Goal: Information Seeking & Learning: Learn about a topic

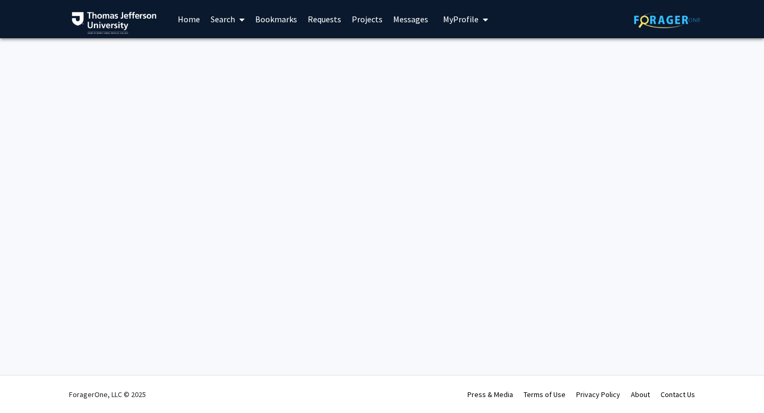
click at [224, 23] on link "Search" at bounding box center [227, 19] width 45 height 37
click at [226, 51] on span "Faculty/Staff" at bounding box center [244, 48] width 78 height 21
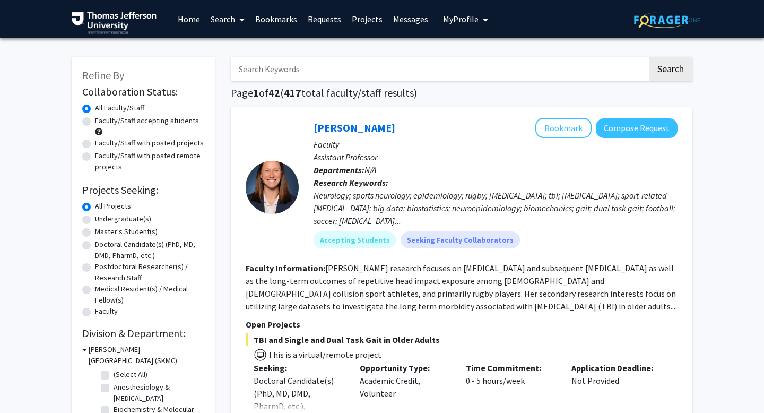
click at [264, 70] on input "Search Keywords" at bounding box center [439, 69] width 417 height 24
paste input "Meghan Gannon"
type input "Meghan Gannon"
click at [649, 57] on button "Search" at bounding box center [671, 69] width 44 height 24
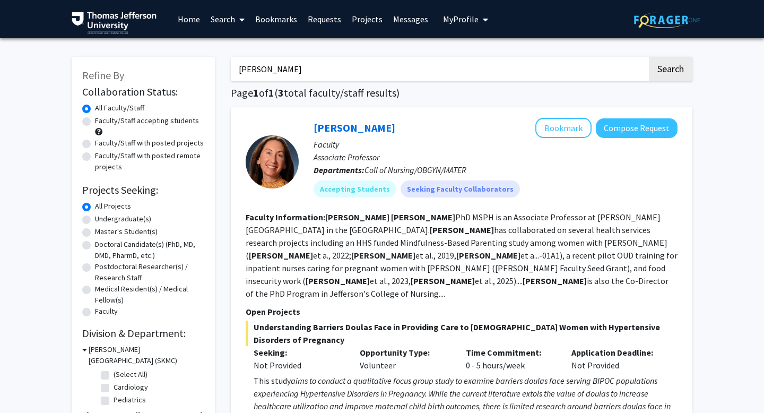
click at [364, 233] on fg-read-more "Meghan Gannon PhD MSPH is an Associate Professor at Thomas Jefferson University…" at bounding box center [462, 255] width 432 height 87
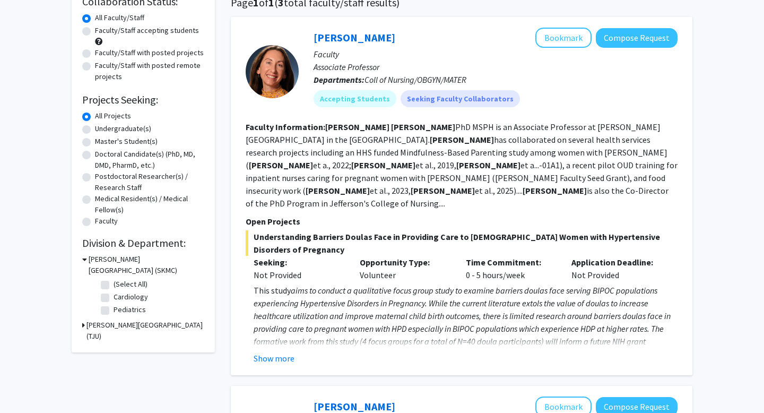
scroll to position [168, 0]
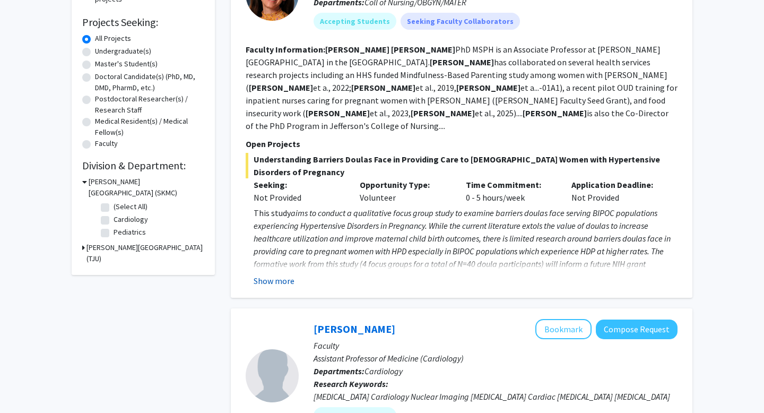
click at [279, 274] on button "Show more" at bounding box center [274, 280] width 41 height 13
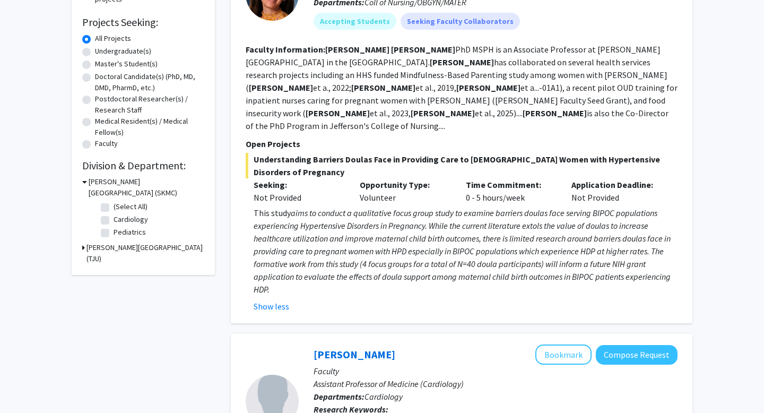
scroll to position [0, 0]
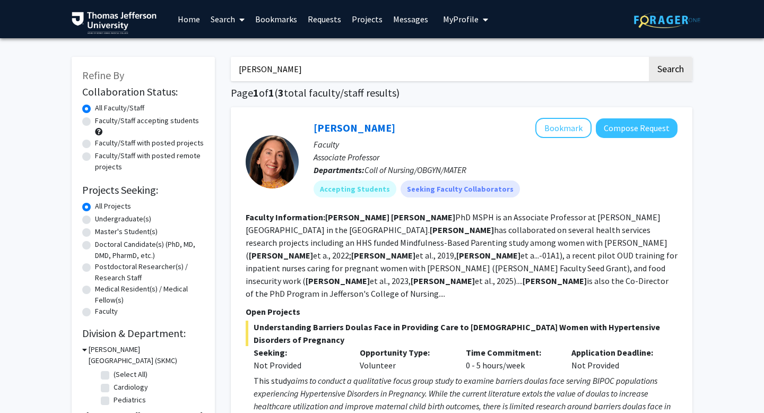
drag, startPoint x: 302, startPoint y: 73, endPoint x: 219, endPoint y: 70, distance: 82.9
type input "Ross Summer"
click at [649, 57] on button "Search" at bounding box center [671, 69] width 44 height 24
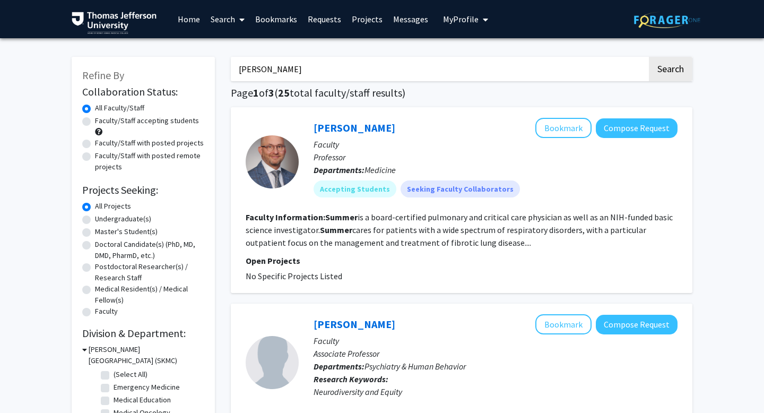
click at [476, 245] on fg-read-more "Summer is a board-certified pulmonary and critical care physician as well as an…" at bounding box center [459, 230] width 427 height 36
click at [334, 131] on link "Ross Summer" at bounding box center [355, 127] width 82 height 13
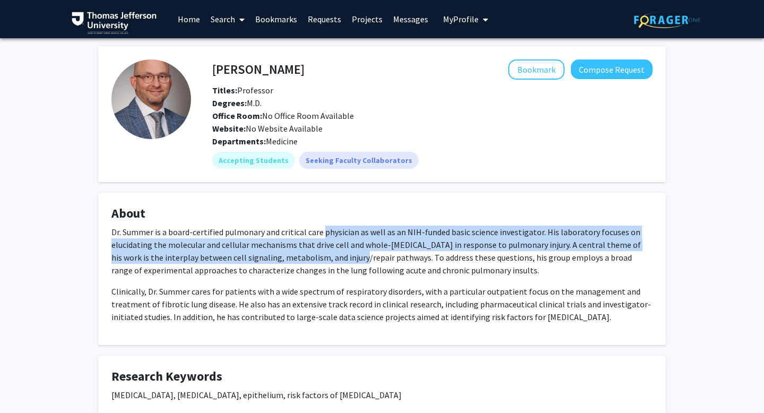
drag, startPoint x: 323, startPoint y: 233, endPoint x: 338, endPoint y: 252, distance: 24.2
click at [338, 252] on p "Dr. Summer is a board-certified pulmonary and critical care physician as well a…" at bounding box center [381, 251] width 541 height 51
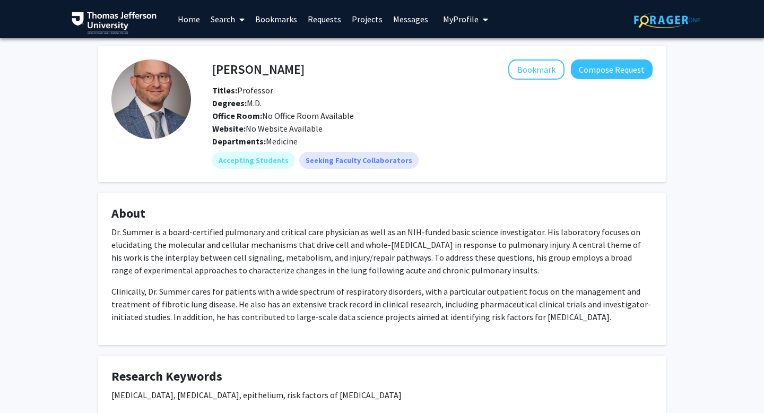
click at [326, 286] on p "Clinically, Dr. Summer cares for patients with a wide spectrum of respiratory d…" at bounding box center [381, 304] width 541 height 38
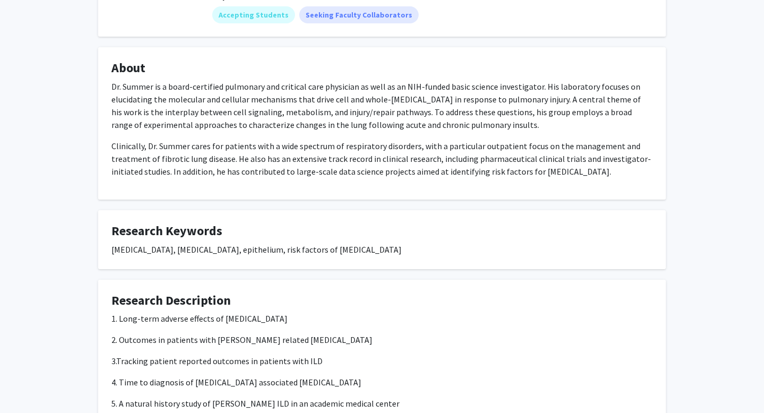
scroll to position [298, 0]
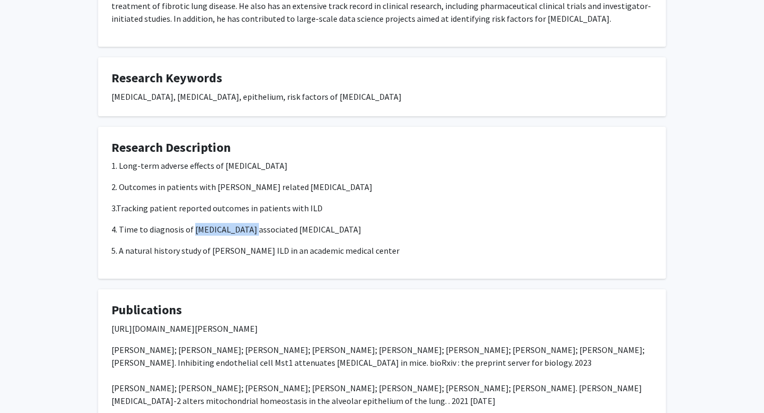
drag, startPoint x: 193, startPoint y: 230, endPoint x: 252, endPoint y: 228, distance: 59.0
click at [252, 228] on p "4. Time to diagnosis of dermatomyositis associated interstitial lung disease" at bounding box center [381, 229] width 541 height 13
copy p "dermatomyositis"
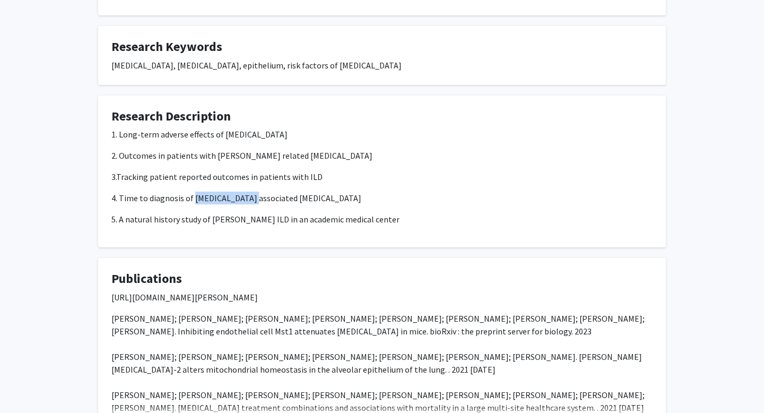
scroll to position [333, 0]
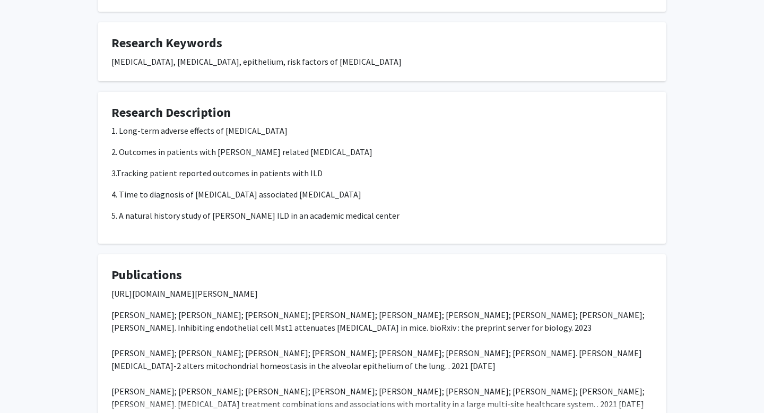
click at [356, 176] on p "3.Tracking patient reported outcomes in patients with ILD" at bounding box center [381, 173] width 541 height 13
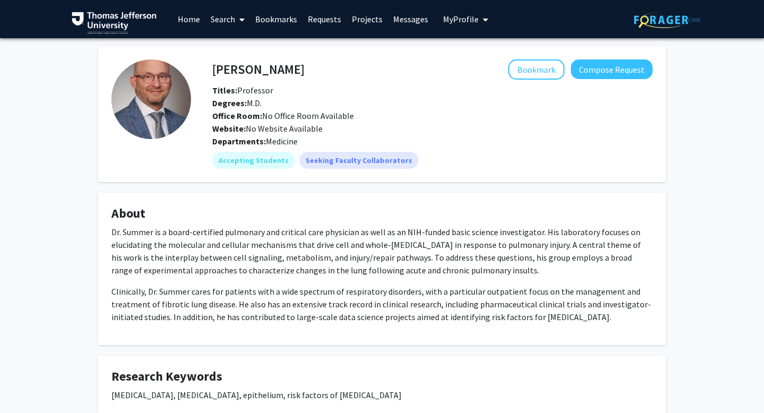
click at [184, 24] on link "Home" at bounding box center [189, 19] width 33 height 37
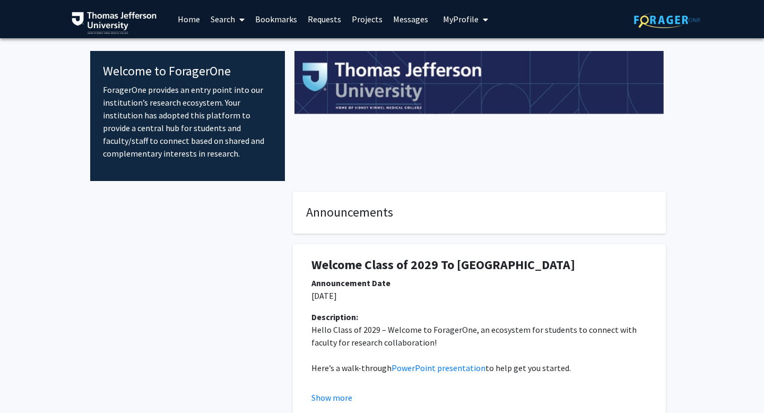
click at [228, 20] on link "Search" at bounding box center [227, 19] width 45 height 37
click at [229, 54] on span "Faculty/Staff" at bounding box center [244, 48] width 78 height 21
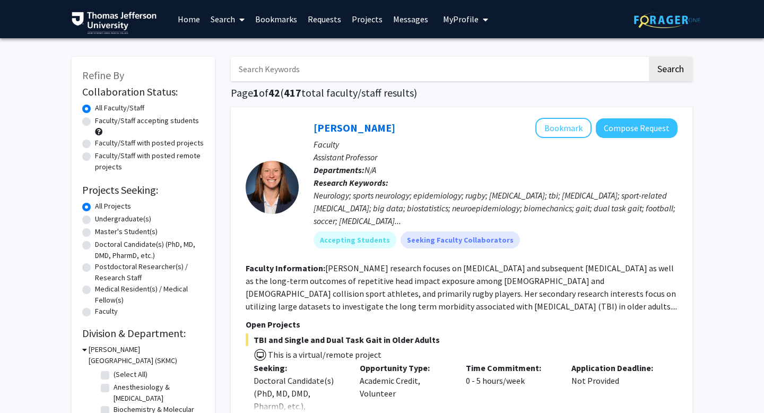
click at [273, 72] on input "Search Keywords" at bounding box center [439, 69] width 417 height 24
type input "Tyler Grenda"
click at [649, 57] on button "Search" at bounding box center [671, 69] width 44 height 24
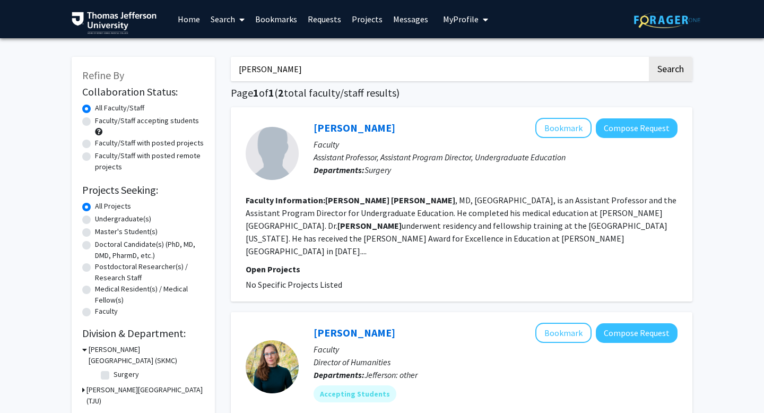
drag, startPoint x: 296, startPoint y: 65, endPoint x: 213, endPoint y: 65, distance: 82.3
click at [213, 65] on div "Refine By Collaboration Status: Collaboration Status All Faculty/Staff Collabor…" at bounding box center [382, 302] width 637 height 513
paste input "Sara Joy Beachy"
type input "Sara Joy Beachy"
click at [649, 57] on button "Search" at bounding box center [671, 69] width 44 height 24
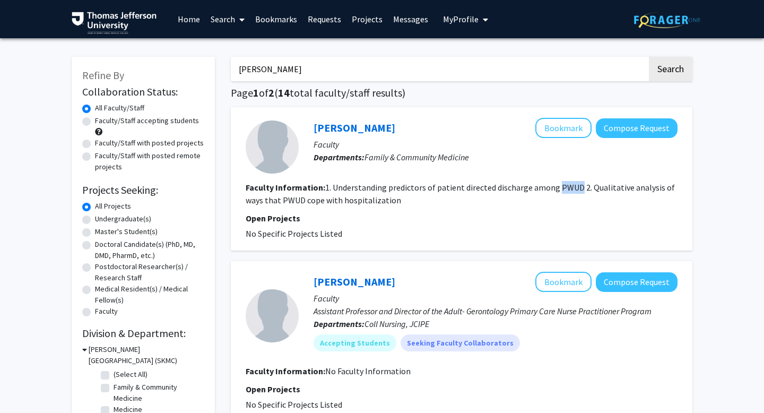
drag, startPoint x: 554, startPoint y: 187, endPoint x: 575, endPoint y: 187, distance: 20.7
click at [575, 187] on fg-read-more "1. Understanding predictors of patient directed discharge among PWUD 2. Qualita…" at bounding box center [460, 193] width 429 height 23
copy fg-read-more "PWUD"
click at [402, 210] on fg-search-faculty "Sara Beachy Bookmark Compose Request Faculty Departments: Family & Community Me…" at bounding box center [462, 179] width 432 height 122
drag, startPoint x: 316, startPoint y: 68, endPoint x: 198, endPoint y: 65, distance: 117.9
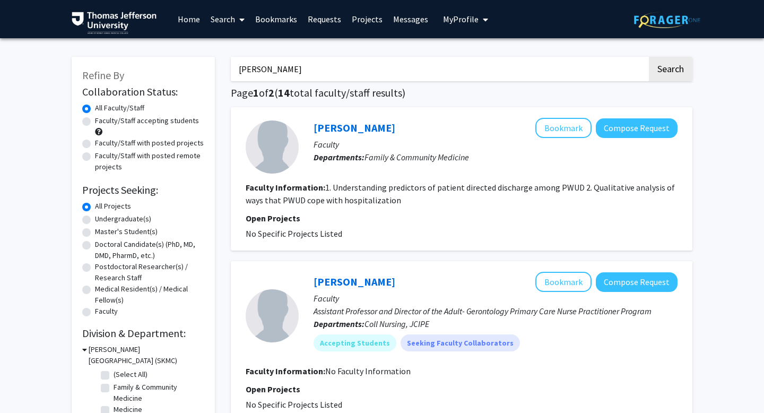
type input "ron hall"
click at [649, 57] on button "Search" at bounding box center [671, 69] width 44 height 24
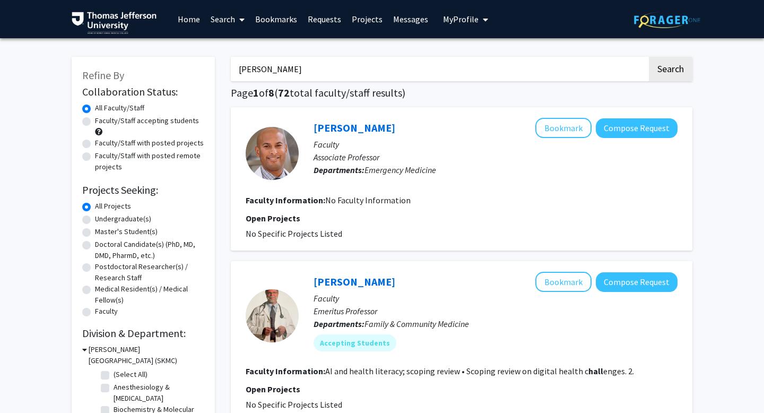
drag, startPoint x: 276, startPoint y: 70, endPoint x: 231, endPoint y: 69, distance: 44.6
click at [231, 69] on input "ron hall" at bounding box center [439, 69] width 417 height 24
type input "Alan Kubey"
click at [649, 57] on button "Search" at bounding box center [671, 69] width 44 height 24
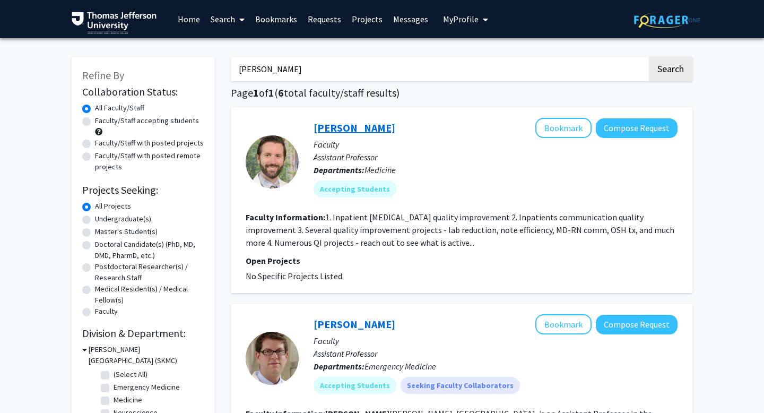
click at [328, 126] on link "Alan Kubey" at bounding box center [355, 127] width 82 height 13
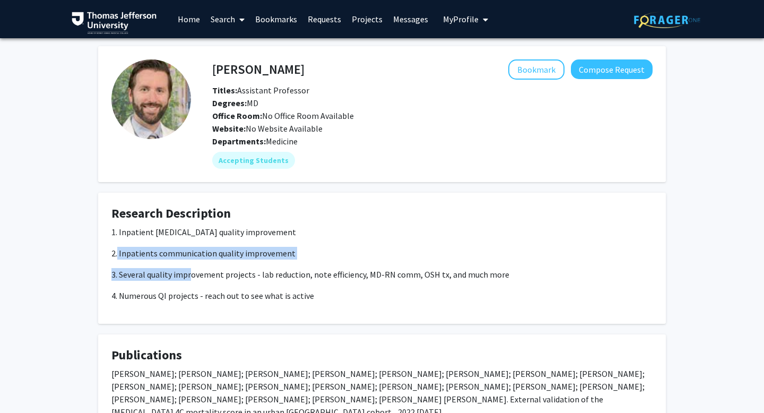
drag, startPoint x: 118, startPoint y: 252, endPoint x: 193, endPoint y: 269, distance: 76.2
click at [193, 269] on div "1. Inpatient heart failure quality improvement 2. Inpatients communication qual…" at bounding box center [381, 264] width 541 height 76
click at [193, 269] on p "3. Several quality improvement projects - lab reduction, note efficiency, MD-RN…" at bounding box center [381, 274] width 541 height 13
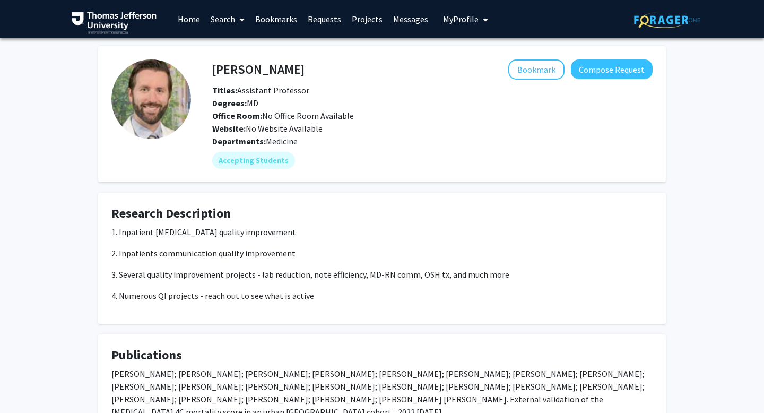
click at [221, 22] on link "Search" at bounding box center [227, 19] width 45 height 37
click at [225, 53] on span "Faculty/Staff" at bounding box center [244, 48] width 78 height 21
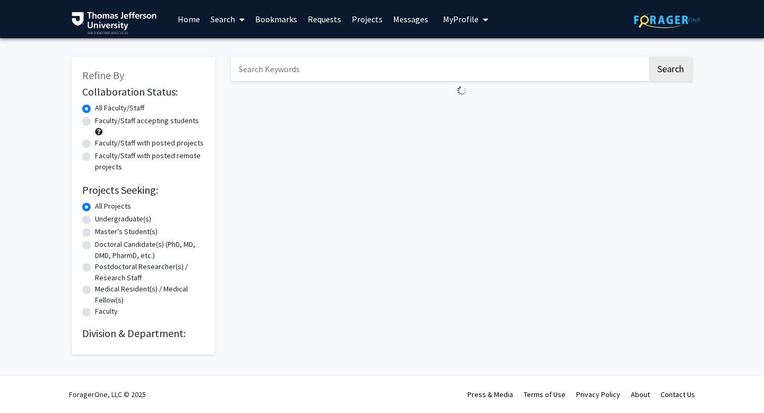
click at [266, 66] on input "Search Keywords" at bounding box center [439, 69] width 417 height 24
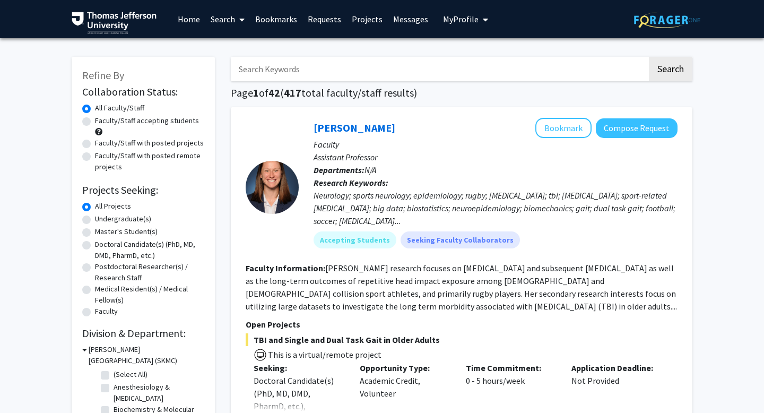
paste input "Erin Seifert"
type input "Erin Seifert"
click at [649, 57] on button "Search" at bounding box center [671, 69] width 44 height 24
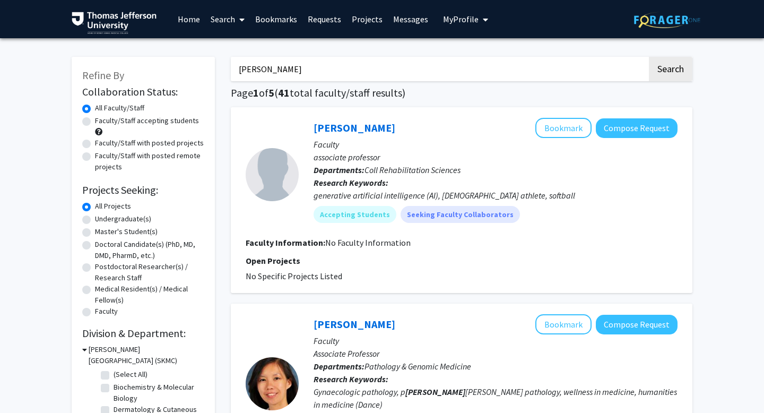
drag, startPoint x: 296, startPoint y: 75, endPoint x: 214, endPoint y: 70, distance: 81.9
type input "Ross Summer"
click at [649, 57] on button "Search" at bounding box center [671, 69] width 44 height 24
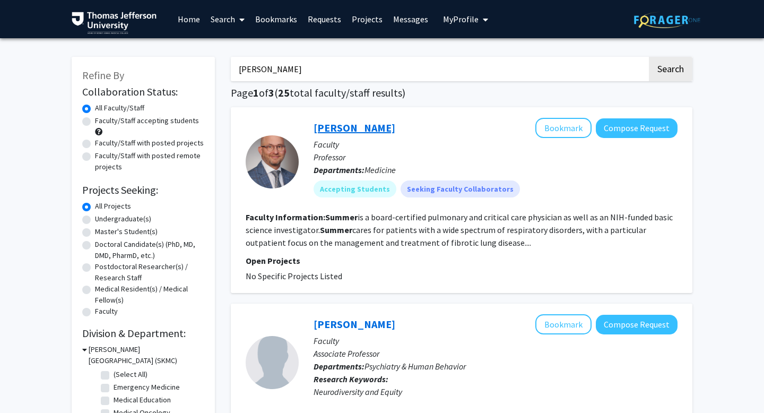
click at [344, 133] on link "Ross Summer" at bounding box center [355, 127] width 82 height 13
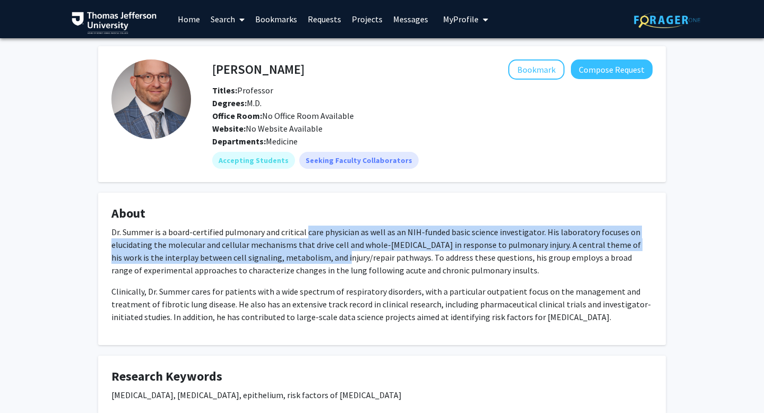
drag, startPoint x: 306, startPoint y: 229, endPoint x: 324, endPoint y: 261, distance: 36.9
click at [324, 261] on p "Dr. Summer is a board-certified pulmonary and critical care physician as well a…" at bounding box center [381, 251] width 541 height 51
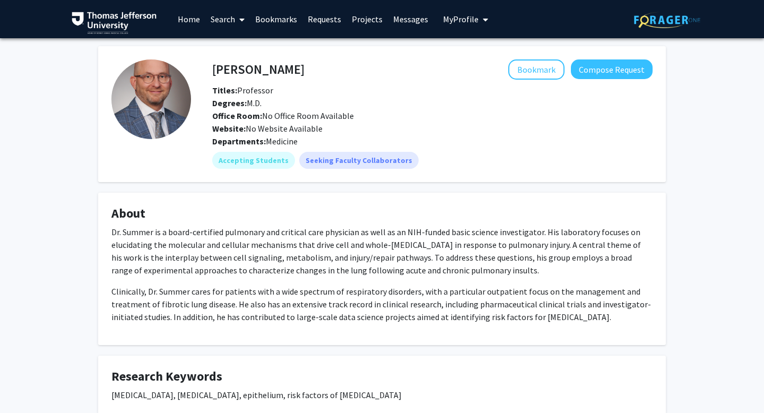
click at [222, 22] on link "Search" at bounding box center [227, 19] width 45 height 37
click at [226, 43] on span "Faculty/Staff" at bounding box center [244, 48] width 78 height 21
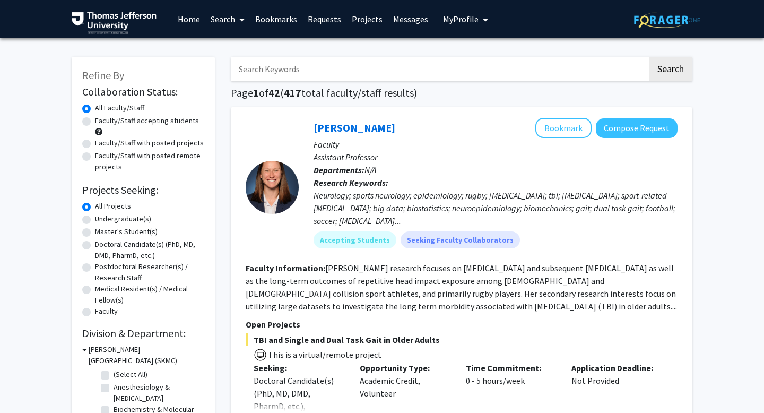
click at [270, 76] on input "Search Keywords" at bounding box center [439, 69] width 417 height 24
paste input "Xiao Chi Zhang"
type input "Xiao Chi Zhang"
click at [649, 57] on button "Search" at bounding box center [671, 69] width 44 height 24
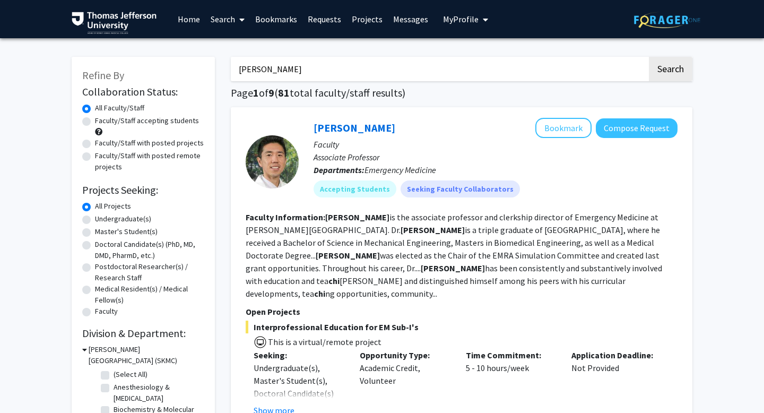
drag, startPoint x: 314, startPoint y: 70, endPoint x: 216, endPoint y: 70, distance: 97.7
paste input "[PERSON_NAME]"
type input "[PERSON_NAME]"
click at [649, 57] on button "Search" at bounding box center [671, 69] width 44 height 24
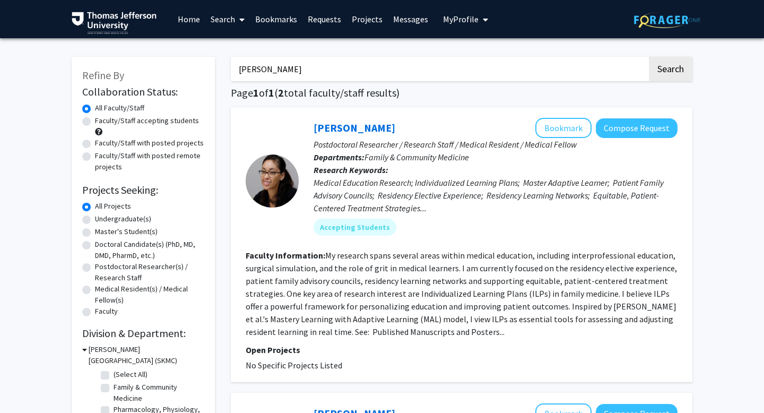
drag, startPoint x: 309, startPoint y: 66, endPoint x: 202, endPoint y: 65, distance: 107.8
click at [202, 65] on div "Refine By Collaboration Status: Collaboration Status All Faculty/Staff Collabor…" at bounding box center [382, 398] width 637 height 704
type input "Alan Kubey"
click at [649, 57] on button "Search" at bounding box center [671, 69] width 44 height 24
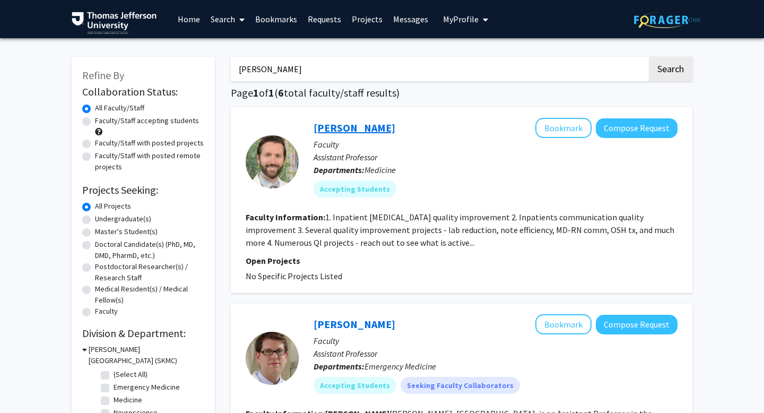
click at [335, 134] on link "Alan Kubey" at bounding box center [355, 127] width 82 height 13
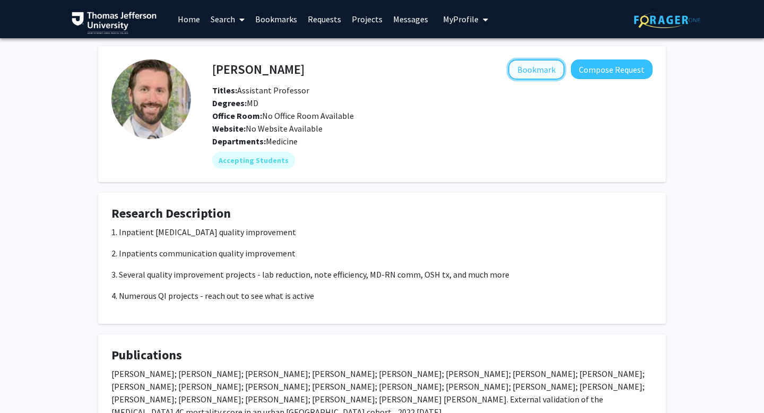
click at [538, 70] on button "Bookmark" at bounding box center [537, 69] width 56 height 20
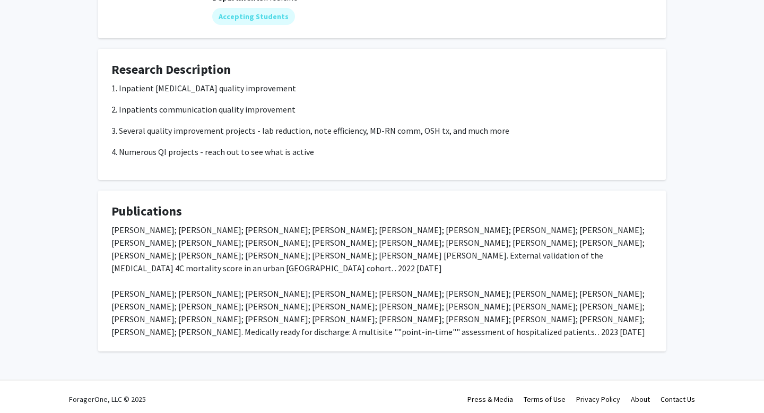
scroll to position [148, 0]
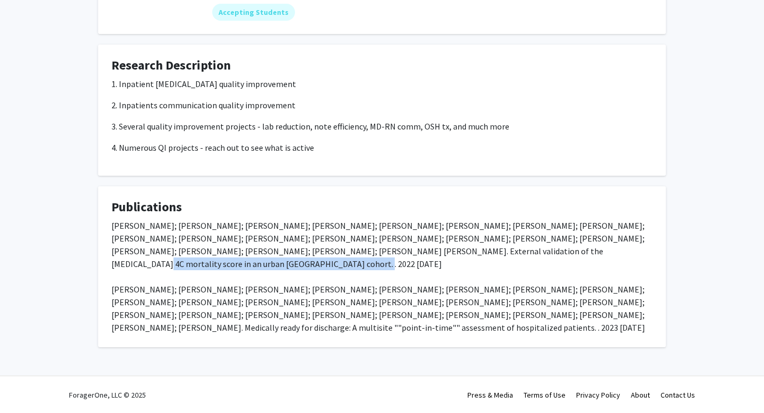
drag, startPoint x: 348, startPoint y: 247, endPoint x: 546, endPoint y: 246, distance: 198.0
click at [546, 246] on div "Joshua M Riley; Patrick J Moeller; Albert G Crawford; Joseph W Schaefer; Dianna…" at bounding box center [381, 276] width 541 height 115
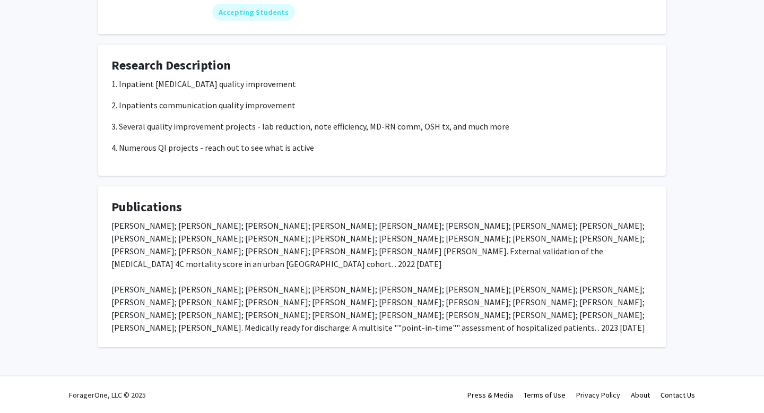
click at [355, 244] on div "Joshua M Riley; Patrick J Moeller; Albert G Crawford; Joseph W Schaefer; Dianna…" at bounding box center [381, 276] width 541 height 115
drag, startPoint x: 349, startPoint y: 250, endPoint x: 199, endPoint y: 258, distance: 149.9
click at [199, 258] on div "Joshua M Riley; Patrick J Moeller; Albert G Crawford; Joseph W Schaefer; Dianna…" at bounding box center [381, 276] width 541 height 115
copy div "External validation of the COVID-19 4C mortality score in an urban United State…"
click at [250, 298] on div "Joshua M Riley; Patrick J Moeller; Albert G Crawford; Joseph W Schaefer; Dianna…" at bounding box center [381, 276] width 541 height 115
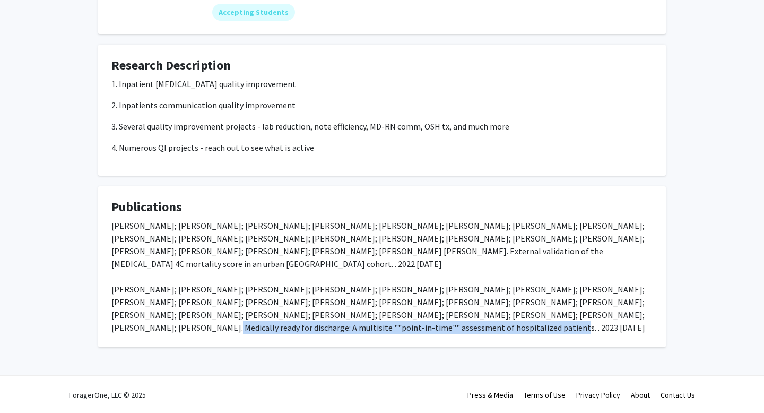
drag, startPoint x: 487, startPoint y: 313, endPoint x: 300, endPoint y: 329, distance: 187.5
click at [300, 329] on div "Joshua M Riley; Patrick J Moeller; Albert G Crawford; Joseph W Schaefer; Dianna…" at bounding box center [381, 276] width 541 height 115
copy div "Medically ready for discharge: A multisite ""point-in-time"" assessment of hosp…"
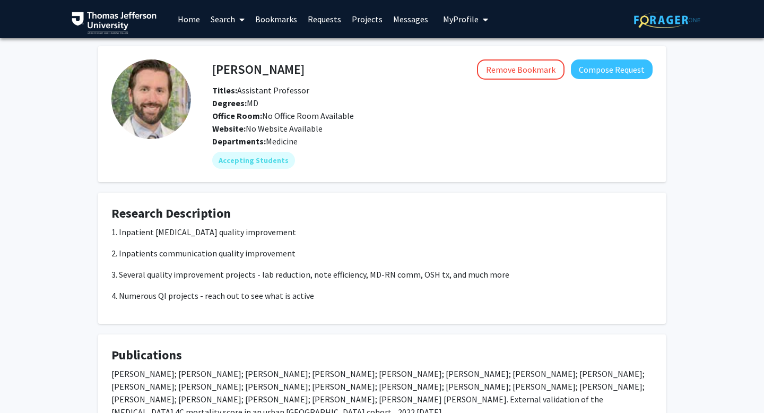
click at [182, 21] on link "Home" at bounding box center [189, 19] width 33 height 37
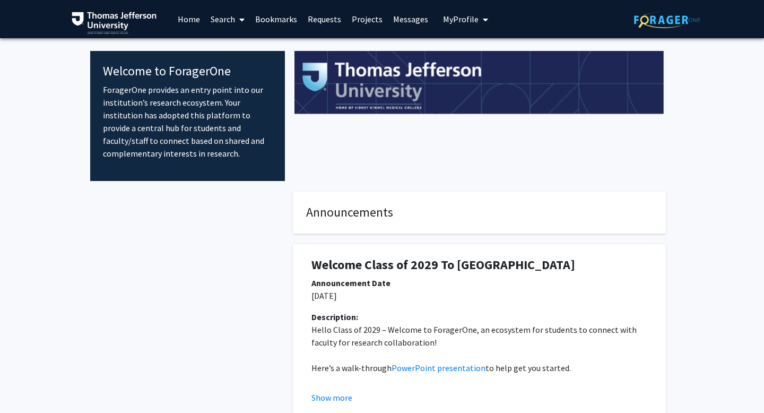
click at [227, 16] on link "Search" at bounding box center [227, 19] width 45 height 37
click at [235, 49] on span "Faculty/Staff" at bounding box center [244, 48] width 78 height 21
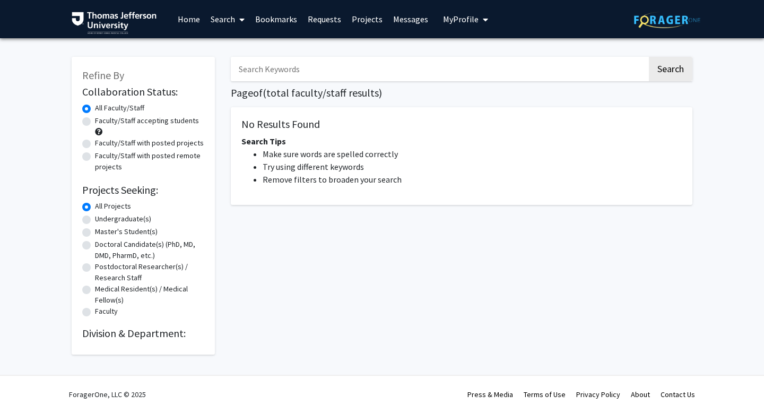
click at [325, 75] on input "Search Keywords" at bounding box center [439, 69] width 417 height 24
paste input "Sara Joy Beachy"
type input "Sara Joy Beachy"
click at [649, 57] on button "Search" at bounding box center [671, 69] width 44 height 24
click at [357, 78] on input "Sara Joy Beachy" at bounding box center [439, 69] width 417 height 24
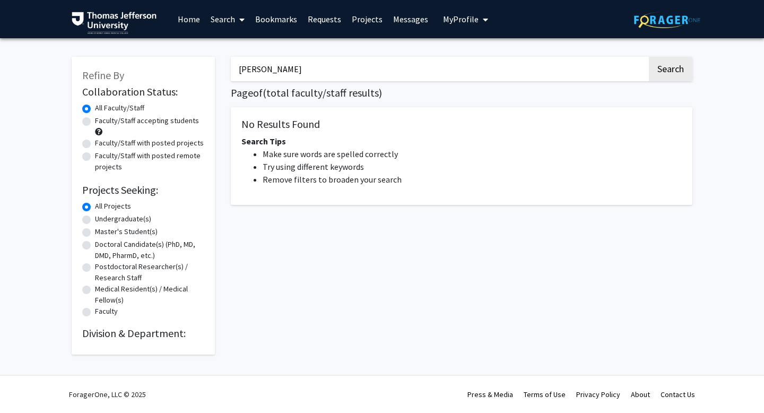
click at [649, 57] on button "Search" at bounding box center [671, 69] width 44 height 24
drag, startPoint x: 309, startPoint y: 75, endPoint x: 195, endPoint y: 70, distance: 113.7
click at [195, 70] on div "Refine By Collaboration Status: Collaboration Status All Faculty/Staff Collabor…" at bounding box center [382, 200] width 637 height 308
click at [649, 57] on button "Search" at bounding box center [671, 69] width 44 height 24
click at [678, 75] on button "Search" at bounding box center [671, 69] width 44 height 24
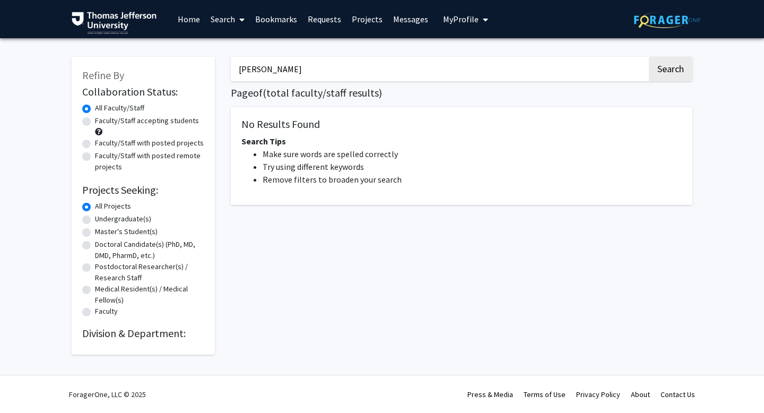
click at [225, 24] on link "Search" at bounding box center [227, 19] width 45 height 37
click at [235, 46] on span "Faculty/Staff" at bounding box center [244, 48] width 78 height 21
drag, startPoint x: 300, startPoint y: 75, endPoint x: 255, endPoint y: 71, distance: 45.9
click at [255, 71] on input "Alan kubey" at bounding box center [439, 69] width 417 height 24
click at [649, 57] on button "Search" at bounding box center [671, 69] width 44 height 24
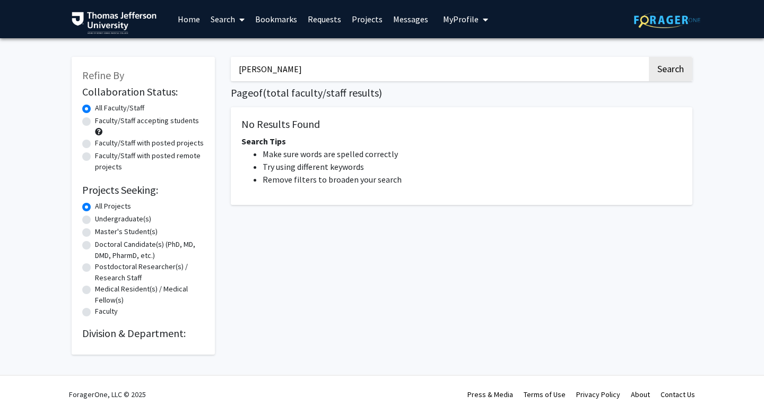
click at [255, 72] on input "Alan" at bounding box center [439, 69] width 417 height 24
type input "A"
paste input "Alan Kube"
click at [649, 57] on button "Search" at bounding box center [671, 69] width 44 height 24
click at [227, 25] on link "Search" at bounding box center [227, 19] width 45 height 37
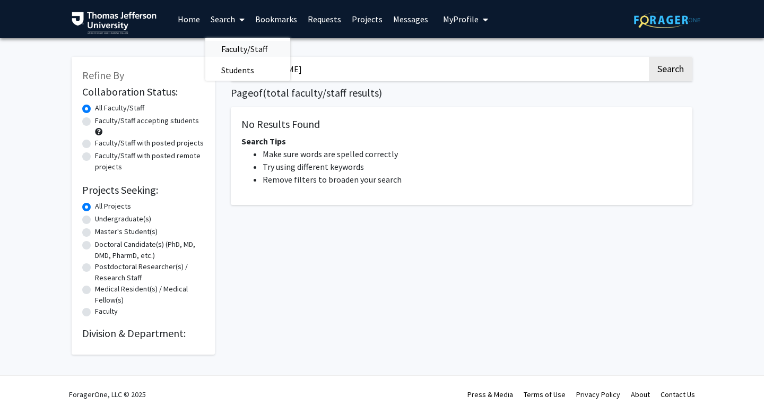
click at [236, 50] on span "Faculty/Staff" at bounding box center [244, 48] width 78 height 21
click at [290, 68] on input "Alan Kube" at bounding box center [439, 69] width 417 height 24
type input "Alan Kubey"
click at [649, 57] on button "Search" at bounding box center [671, 69] width 44 height 24
click at [190, 20] on link "Home" at bounding box center [189, 19] width 33 height 37
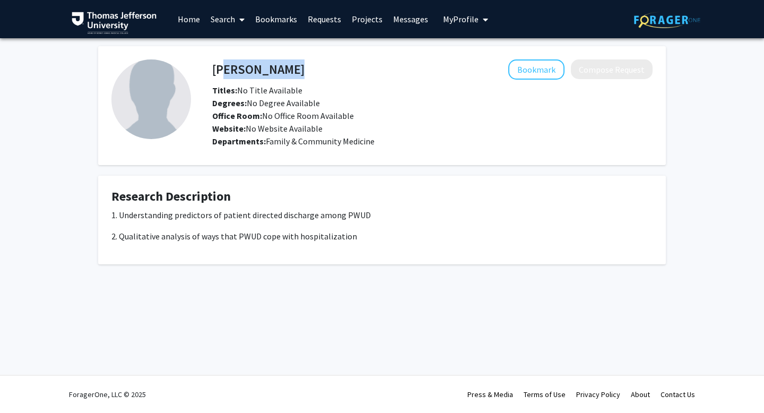
drag, startPoint x: 216, startPoint y: 69, endPoint x: 308, endPoint y: 68, distance: 91.8
click at [308, 68] on div "Sara Beachy Bookmark Compose Request" at bounding box center [432, 69] width 457 height 20
click at [308, 68] on div "Bookmark Compose Request" at bounding box center [479, 69] width 348 height 20
drag, startPoint x: 212, startPoint y: 68, endPoint x: 309, endPoint y: 69, distance: 96.6
click at [309, 69] on div "Sara Beachy Bookmark Compose Request" at bounding box center [432, 69] width 457 height 20
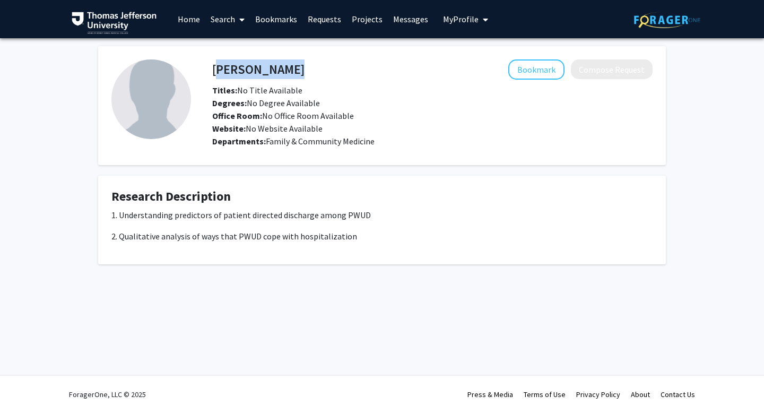
copy h4 "Sara Beachy"
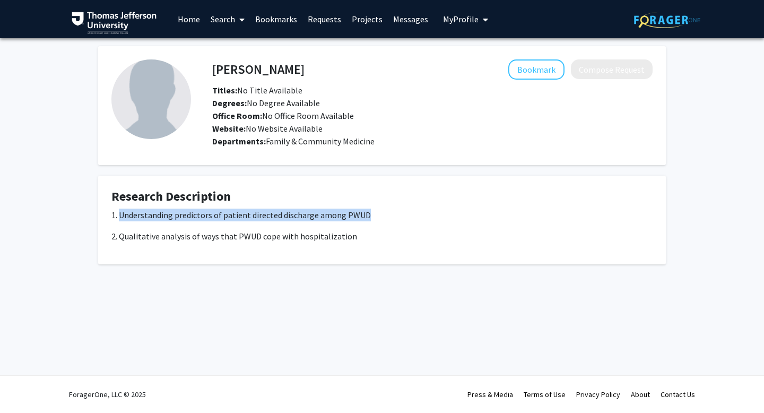
drag, startPoint x: 121, startPoint y: 214, endPoint x: 370, endPoint y: 213, distance: 249.5
click at [370, 213] on p "1. Understanding predictors of patient directed discharge among PWUD" at bounding box center [381, 215] width 541 height 13
copy p "Understanding predictors of patient directed discharge among PWUD"
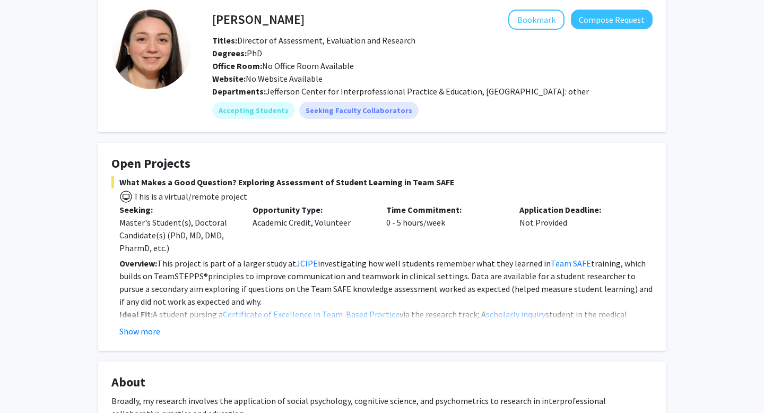
scroll to position [51, 0]
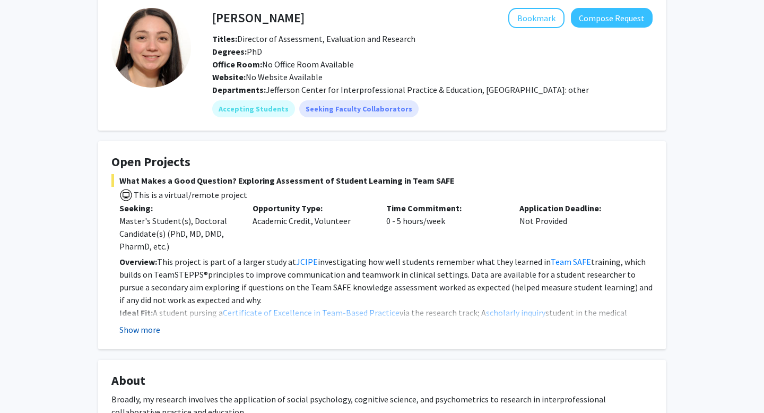
click at [135, 326] on button "Show more" at bounding box center [139, 329] width 41 height 13
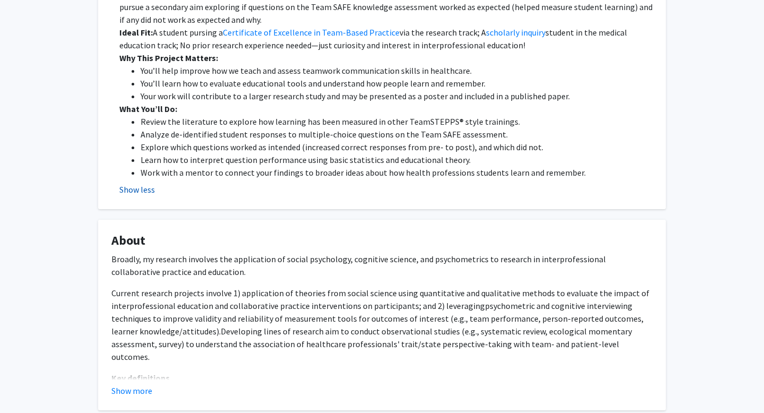
scroll to position [334, 0]
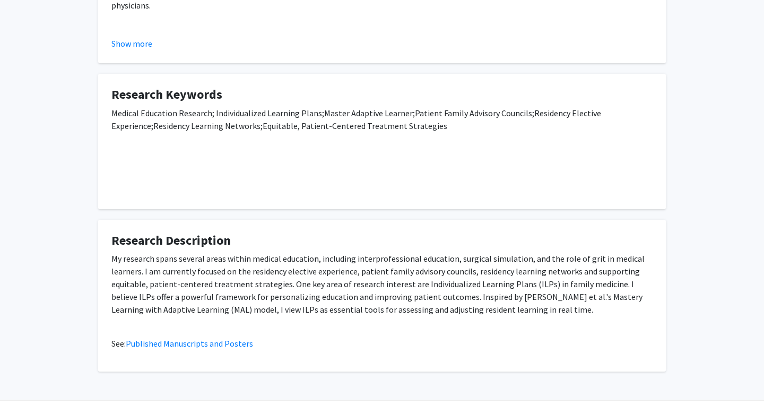
scroll to position [315, 0]
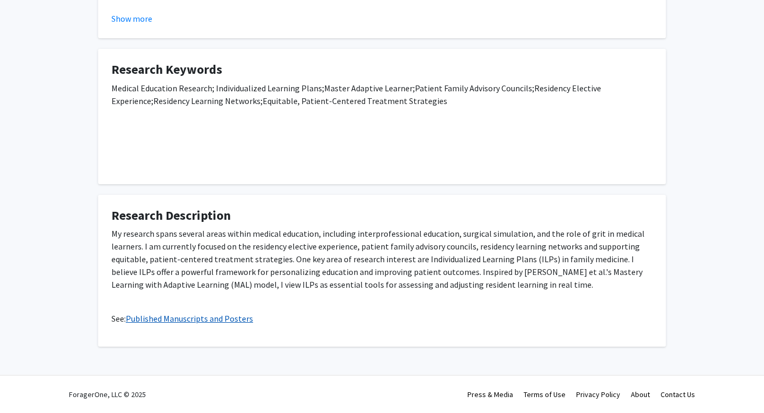
click at [219, 319] on link "Published Manuscripts and Posters" at bounding box center [189, 318] width 127 height 11
